Goal: Unclear

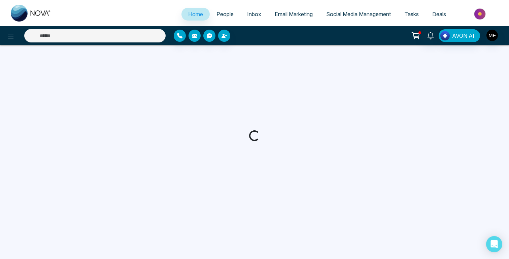
select select "*"
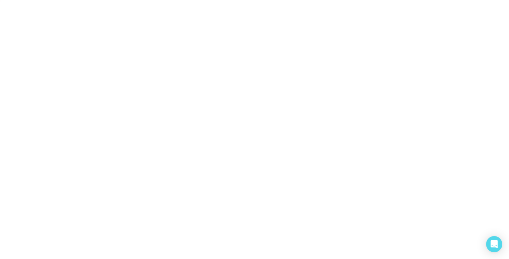
click at [338, 173] on body at bounding box center [254, 129] width 509 height 259
drag, startPoint x: 338, startPoint y: 173, endPoint x: 326, endPoint y: 173, distance: 11.4
click at [336, 173] on body at bounding box center [254, 129] width 509 height 259
click at [325, 173] on body at bounding box center [254, 129] width 509 height 259
